Goal: Task Accomplishment & Management: Complete application form

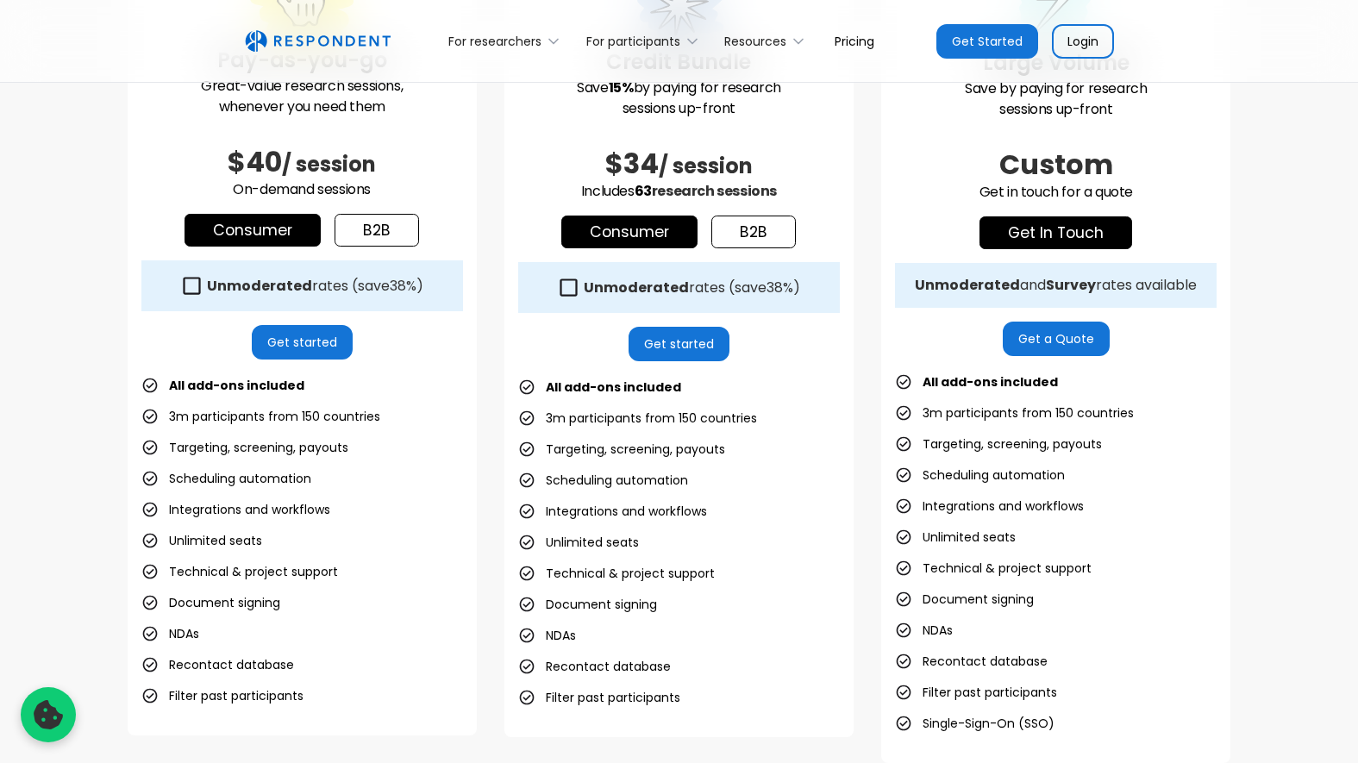
scroll to position [598, 0]
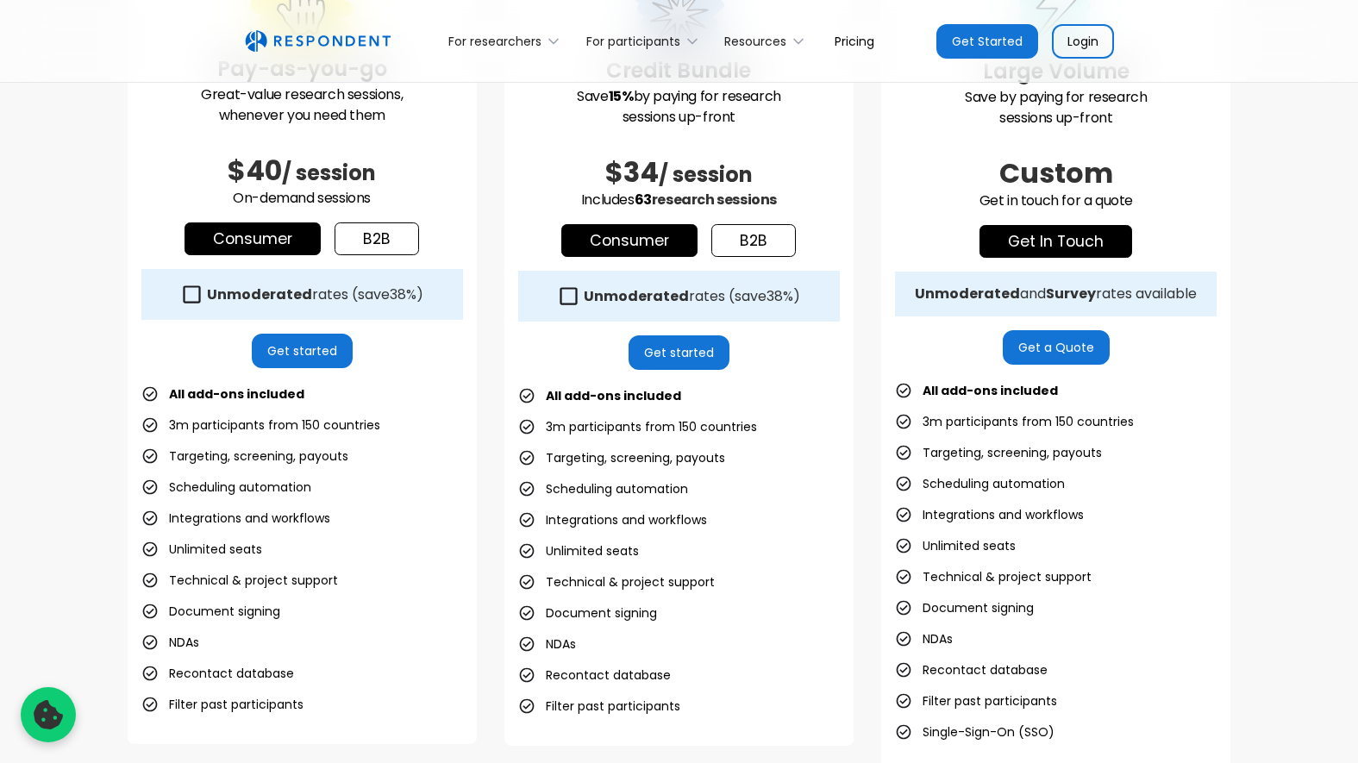
click at [297, 355] on link "Get started" at bounding box center [302, 351] width 101 height 34
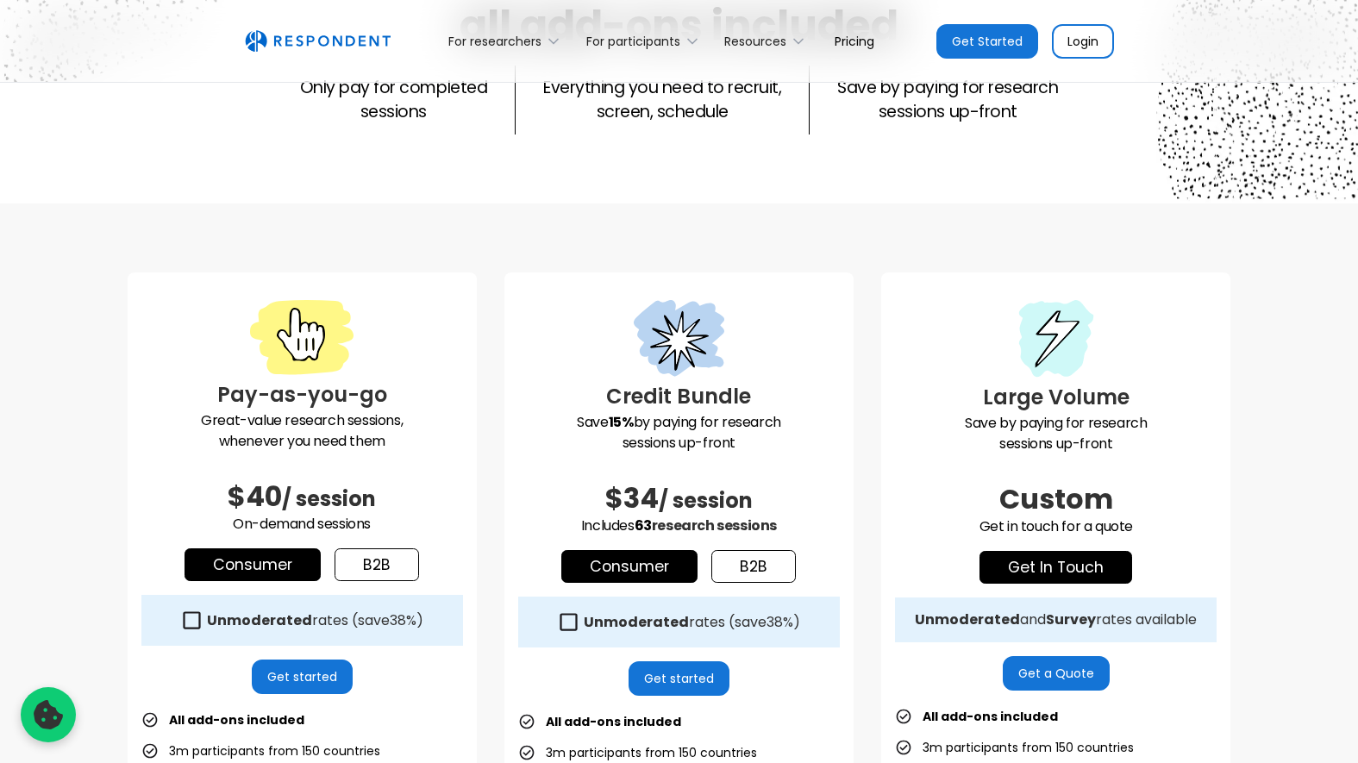
scroll to position [431, 0]
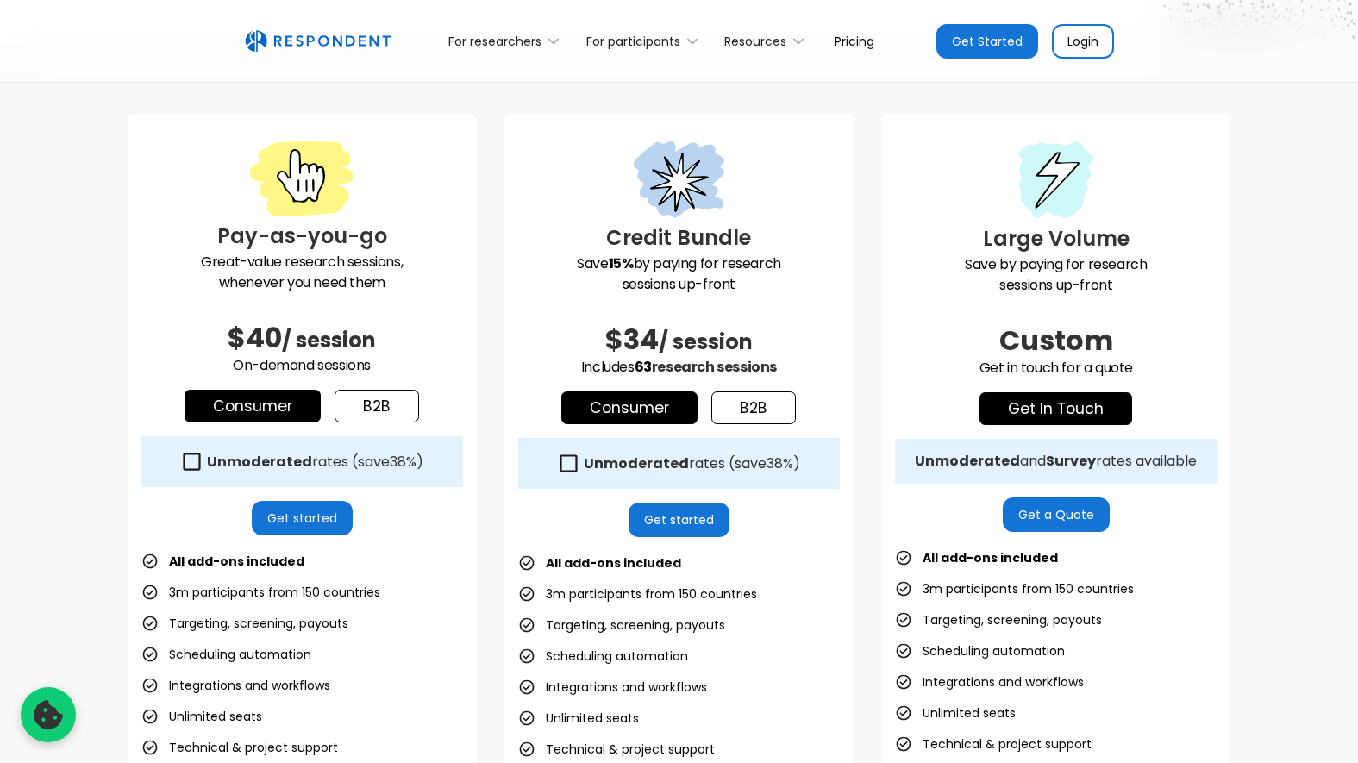
click at [293, 528] on link "Get started" at bounding box center [302, 518] width 101 height 34
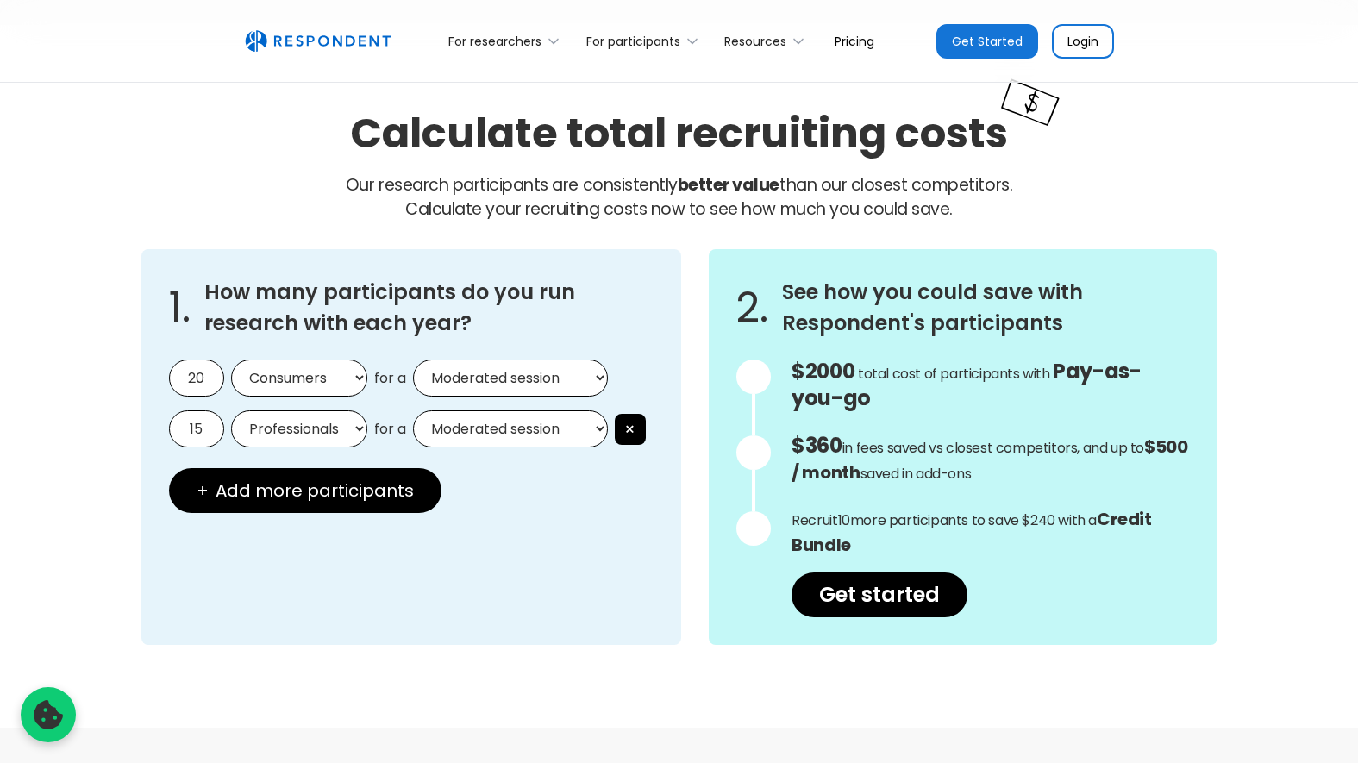
scroll to position [1457, 0]
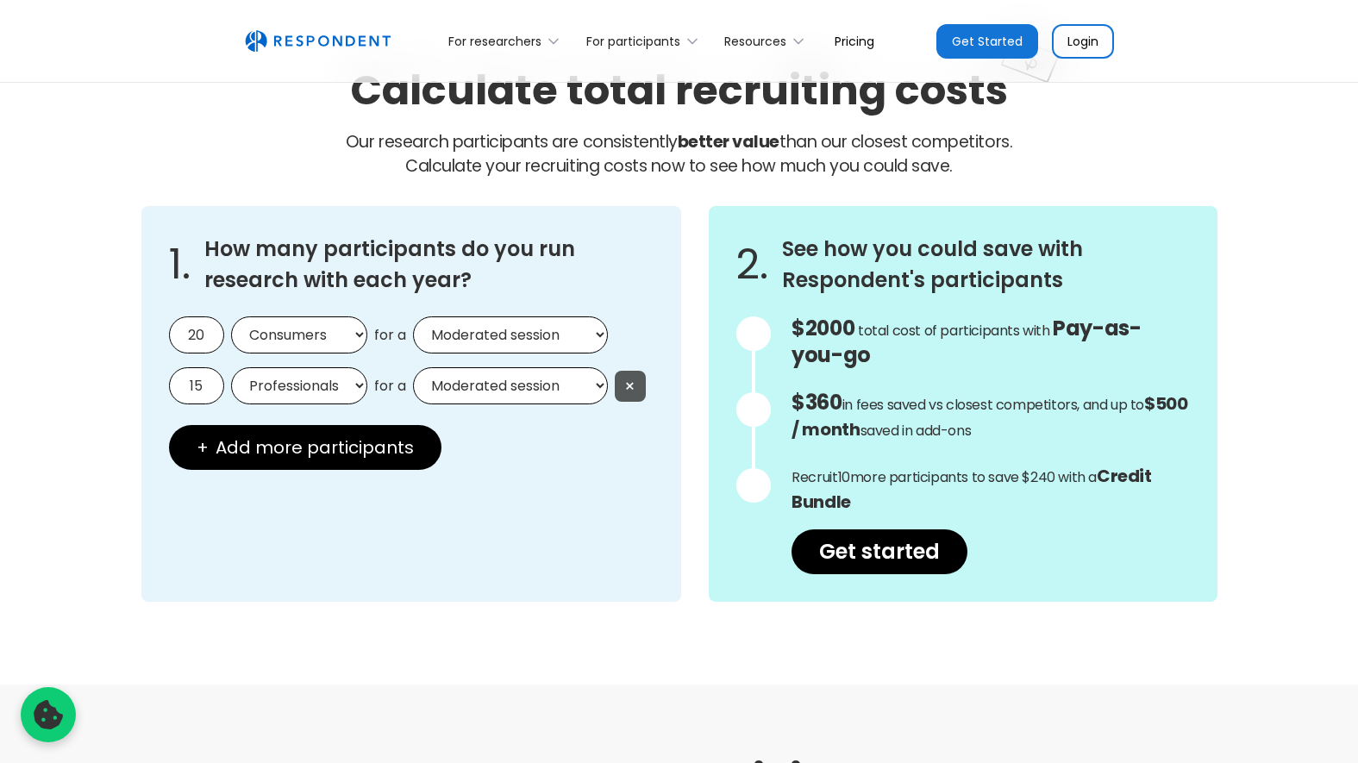
click at [635, 386] on button "×" at bounding box center [630, 386] width 31 height 31
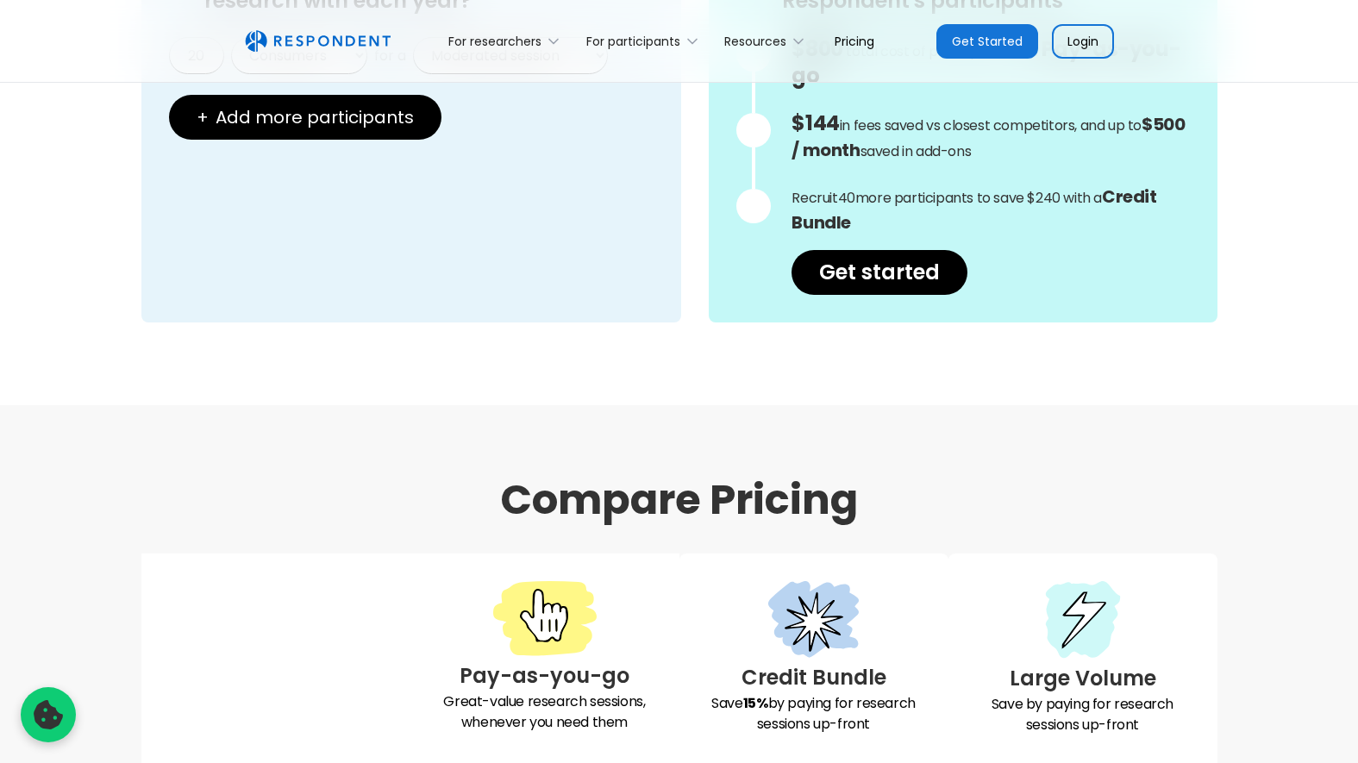
scroll to position [1418, 0]
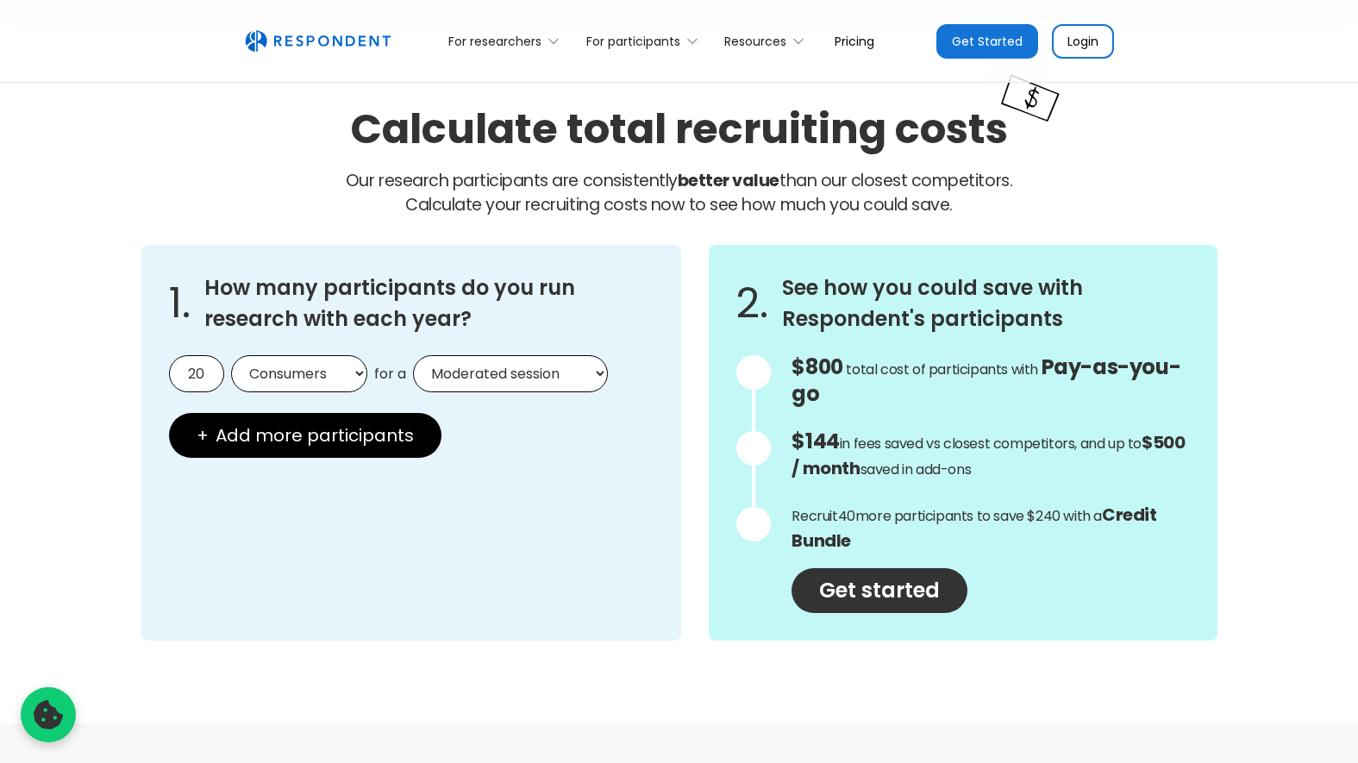
click at [871, 590] on link "Get started" at bounding box center [879, 590] width 176 height 45
